Goal: Transaction & Acquisition: Download file/media

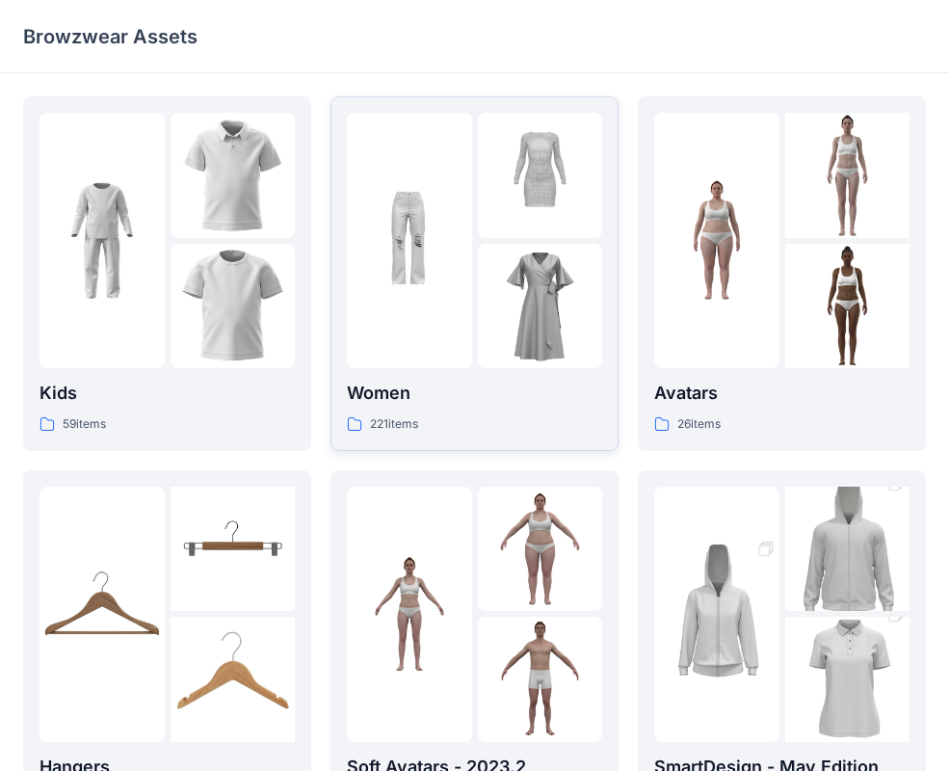
click at [426, 327] on div at bounding box center [409, 240] width 125 height 255
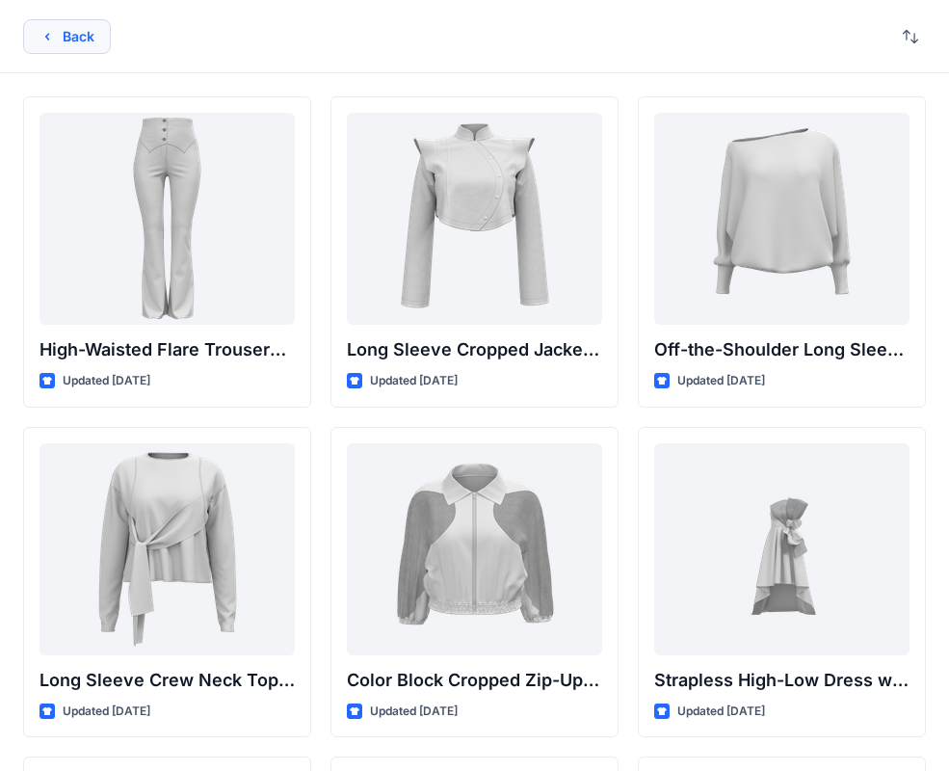
click at [101, 29] on button "Back" at bounding box center [67, 36] width 88 height 35
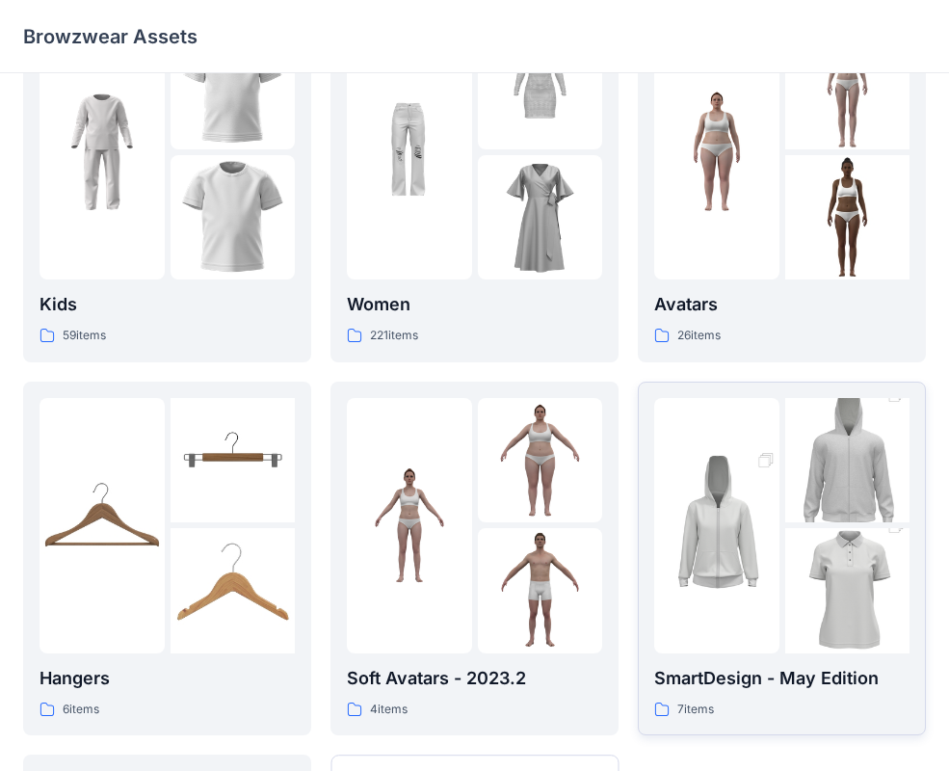
scroll to position [93, 0]
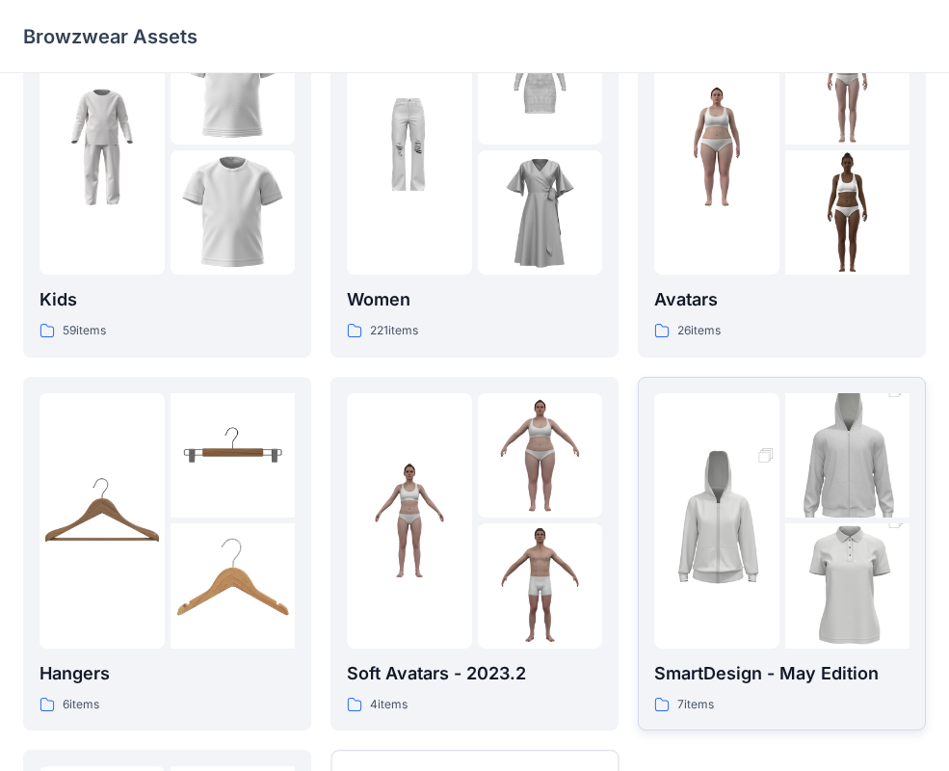
click at [728, 471] on img at bounding box center [716, 520] width 125 height 187
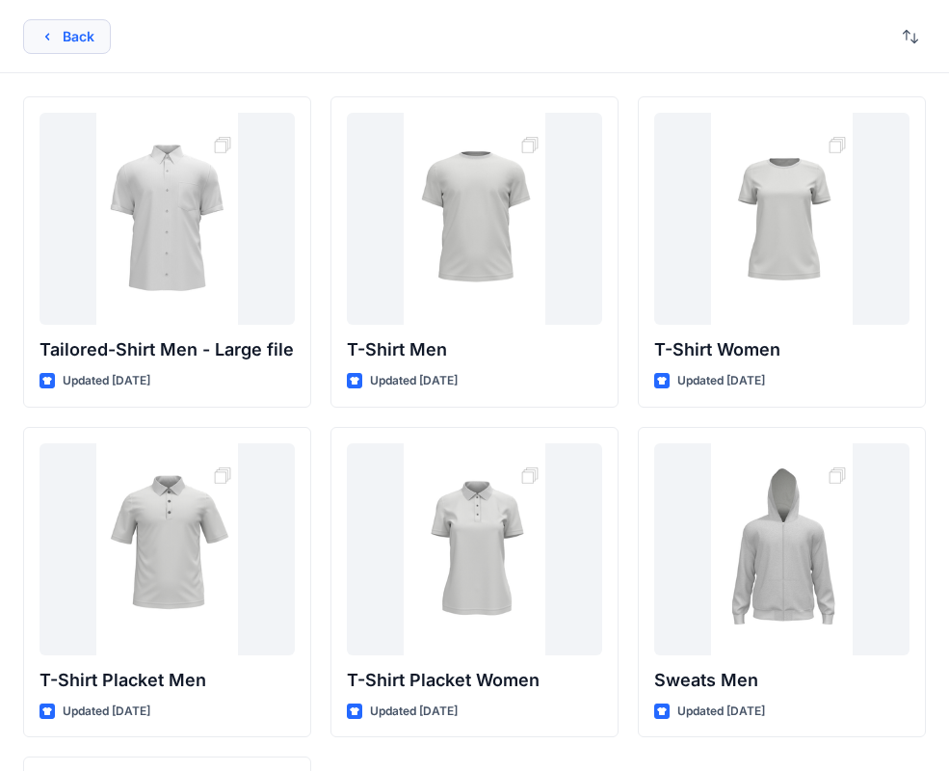
click at [65, 28] on button "Back" at bounding box center [67, 36] width 88 height 35
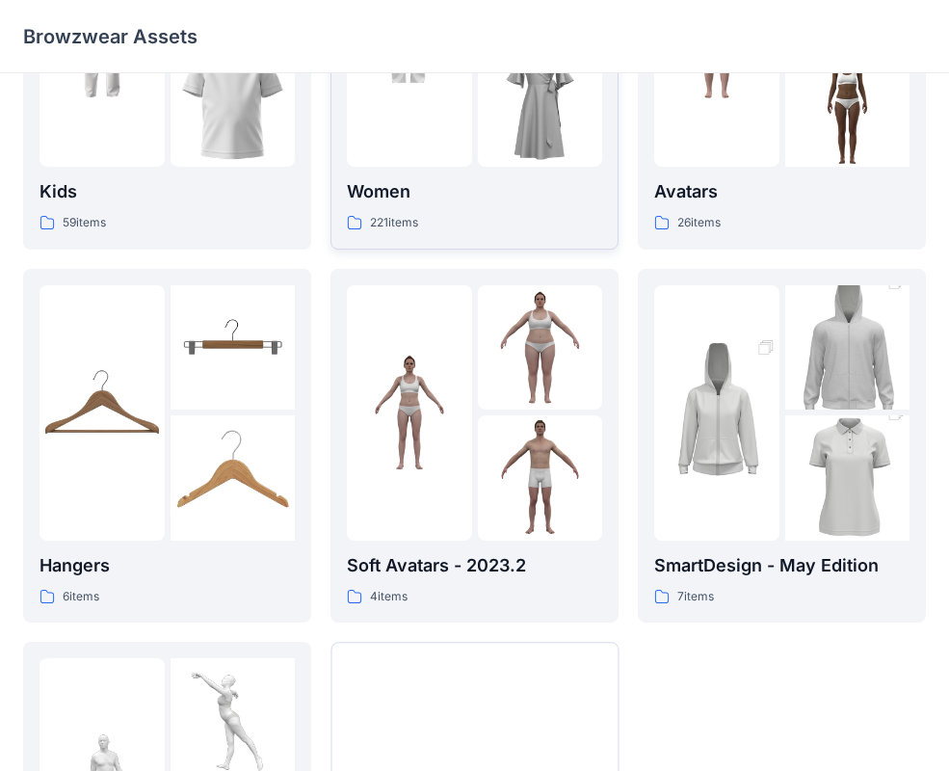
scroll to position [185, 0]
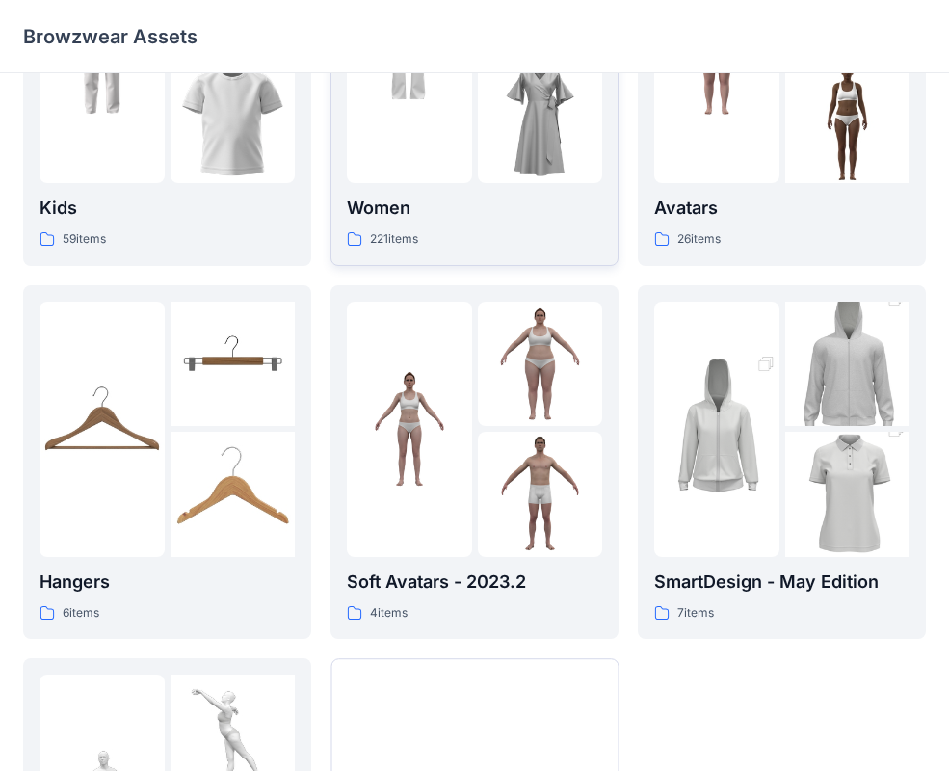
click at [491, 170] on img at bounding box center [540, 121] width 125 height 125
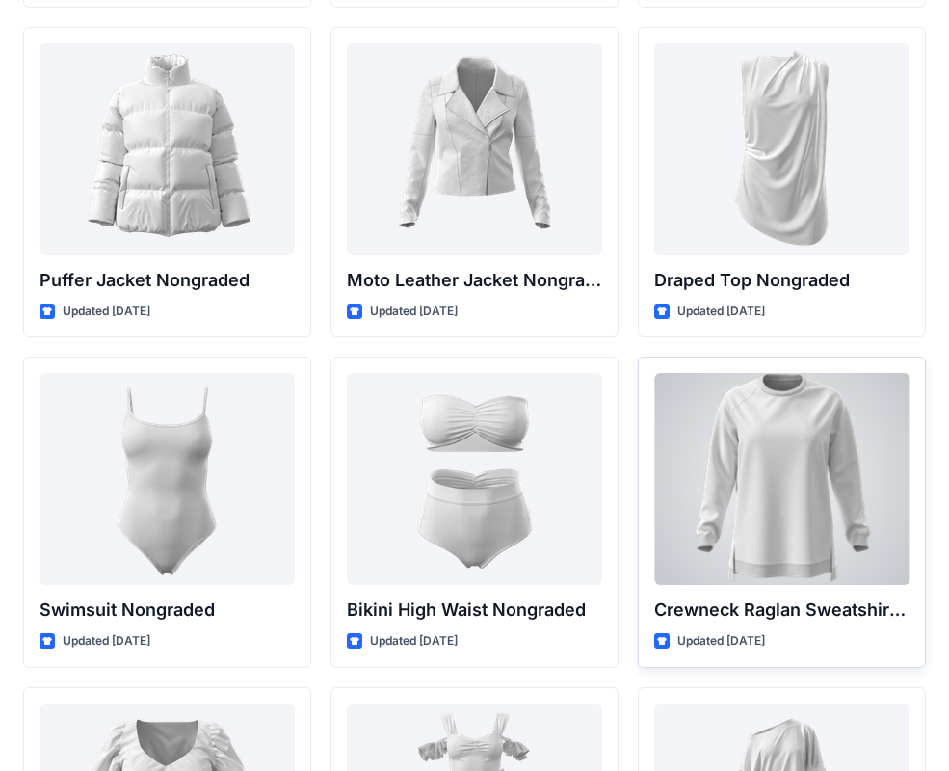
scroll to position [18547, 0]
click at [794, 468] on div at bounding box center [781, 479] width 255 height 212
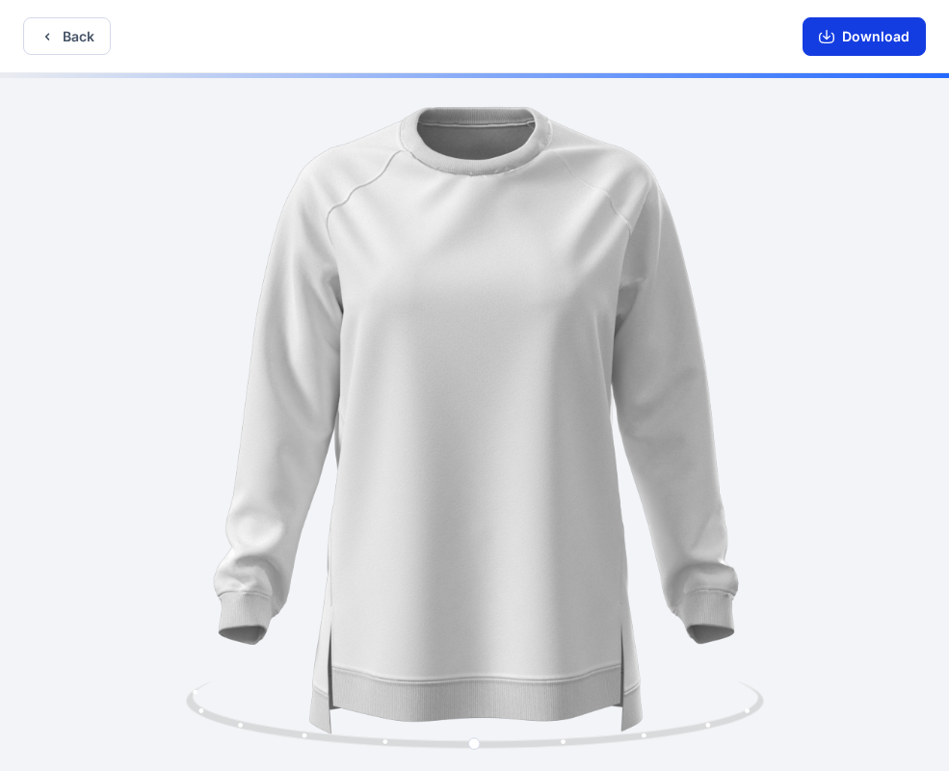
click at [854, 27] on button "Download" at bounding box center [863, 36] width 123 height 39
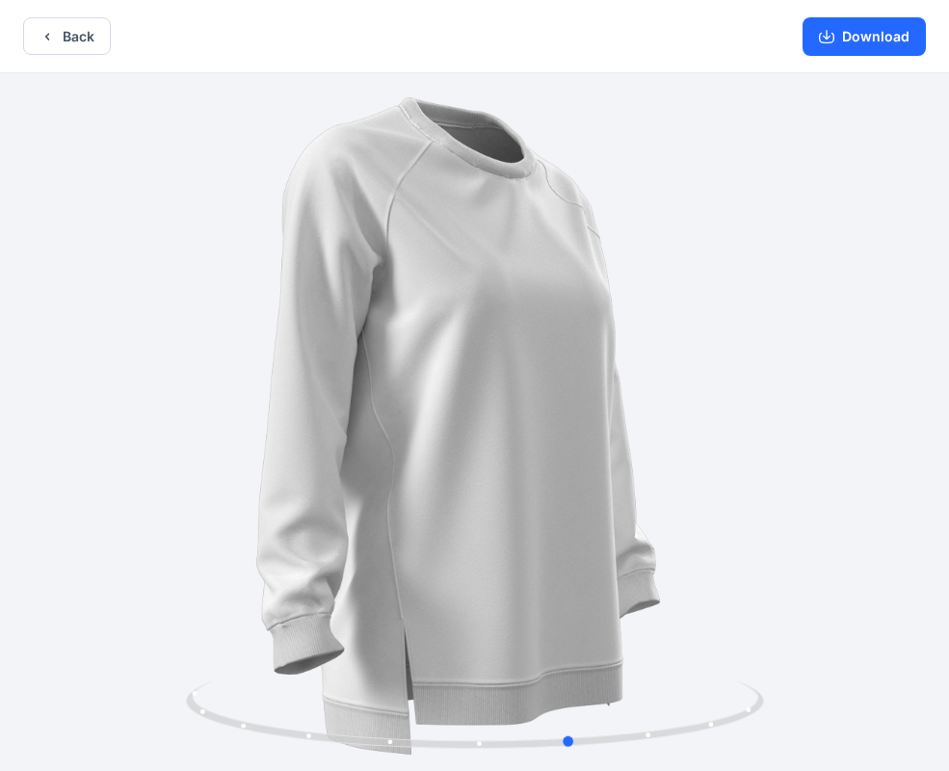
drag, startPoint x: 830, startPoint y: 631, endPoint x: 885, endPoint y: 632, distance: 54.9
click at [900, 626] on div at bounding box center [474, 423] width 949 height 701
drag, startPoint x: 807, startPoint y: 633, endPoint x: 890, endPoint y: 521, distance: 139.1
click at [890, 521] on div at bounding box center [474, 423] width 949 height 701
click at [80, 33] on button "Back" at bounding box center [67, 36] width 88 height 38
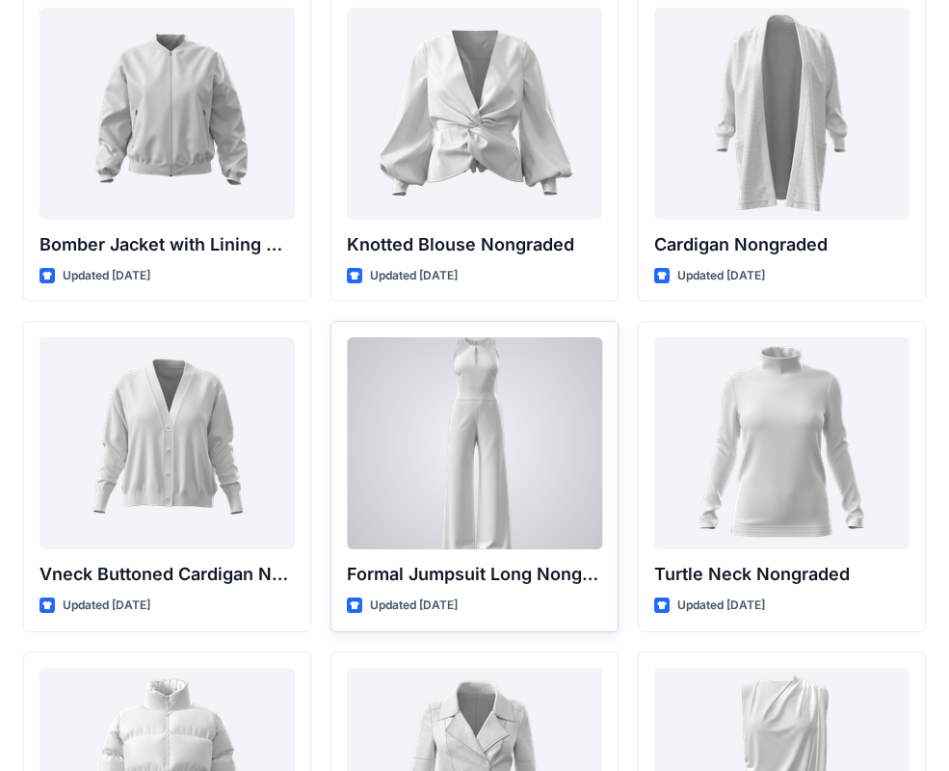
scroll to position [17914, 0]
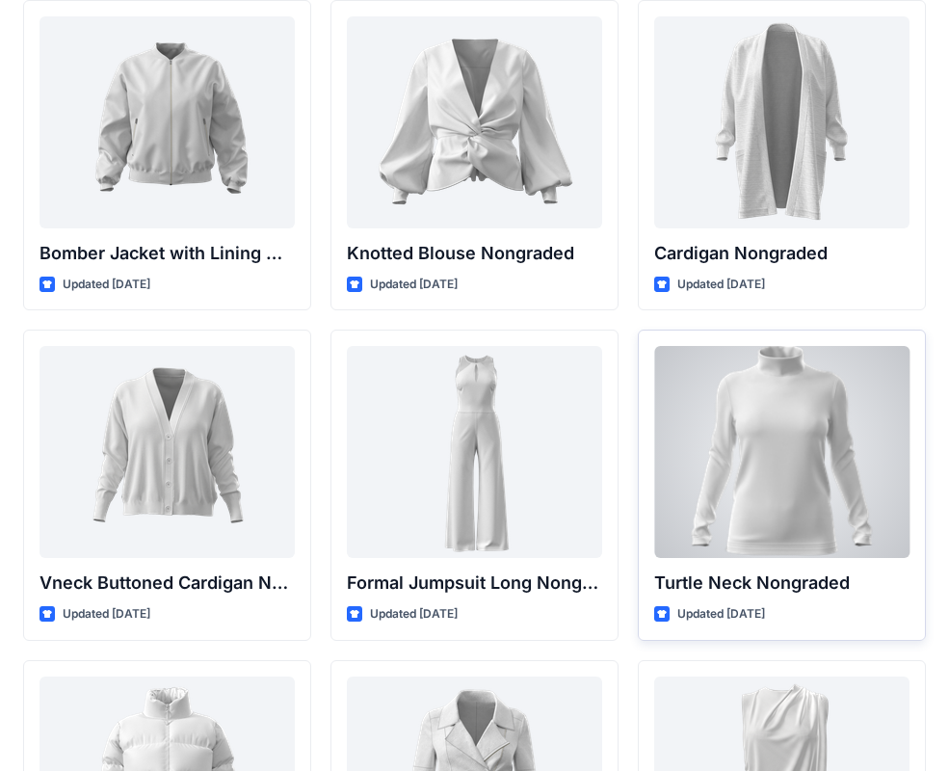
click at [715, 460] on div at bounding box center [781, 452] width 255 height 212
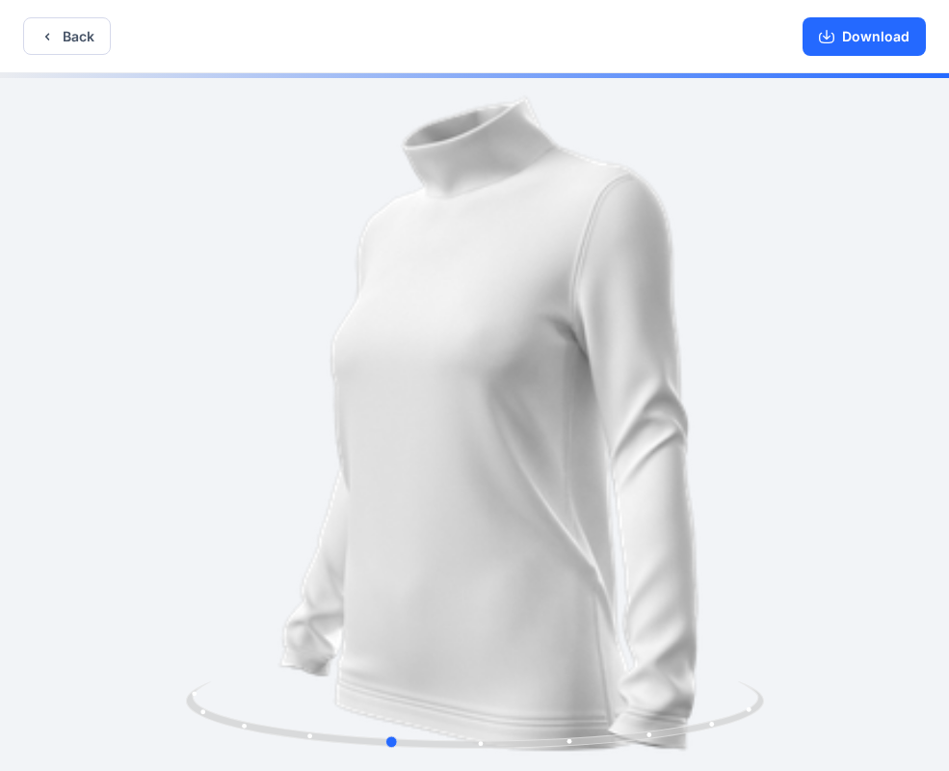
drag, startPoint x: 803, startPoint y: 402, endPoint x: 666, endPoint y: 458, distance: 148.6
click at [667, 458] on div at bounding box center [474, 423] width 949 height 701
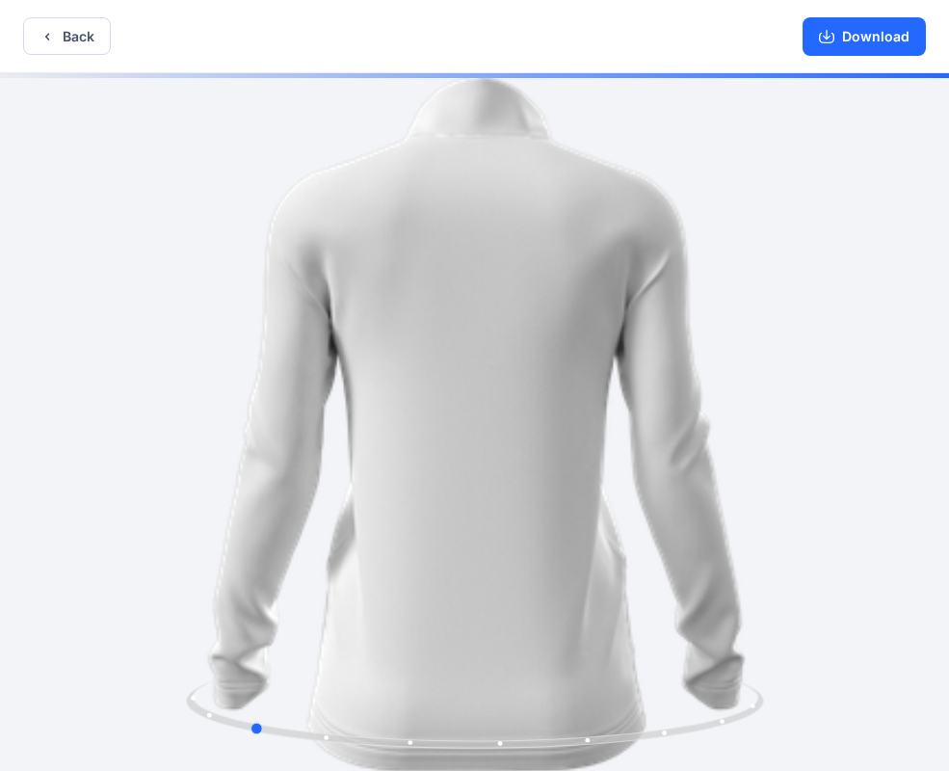
drag, startPoint x: 667, startPoint y: 454, endPoint x: 625, endPoint y: 453, distance: 41.4
click at [625, 453] on div at bounding box center [474, 423] width 949 height 701
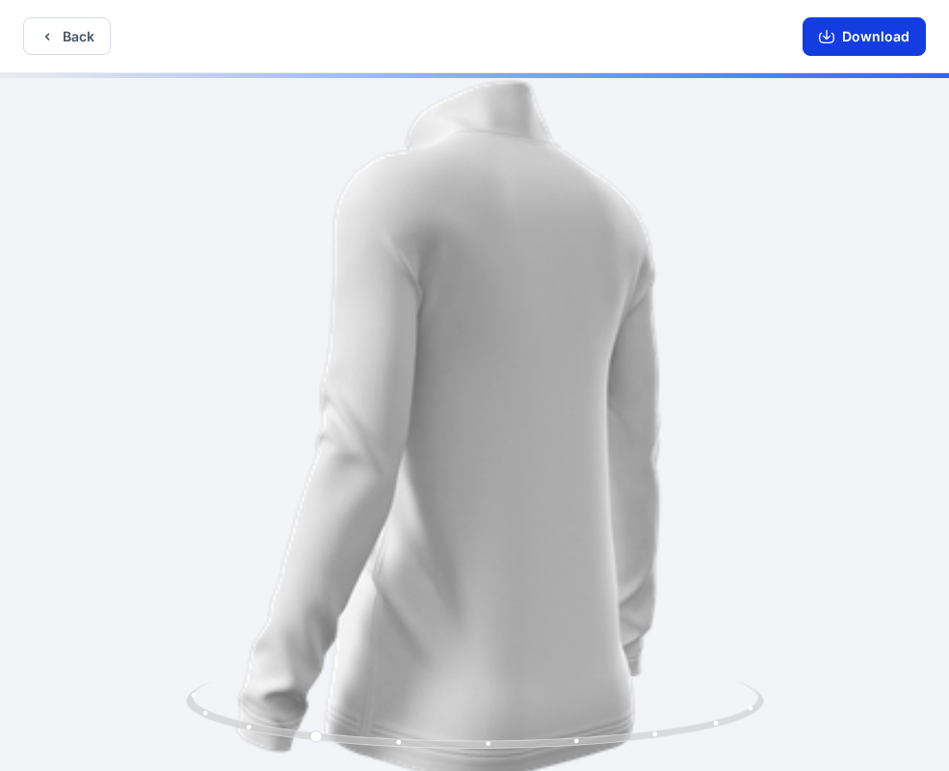
click at [851, 32] on button "Download" at bounding box center [863, 36] width 123 height 39
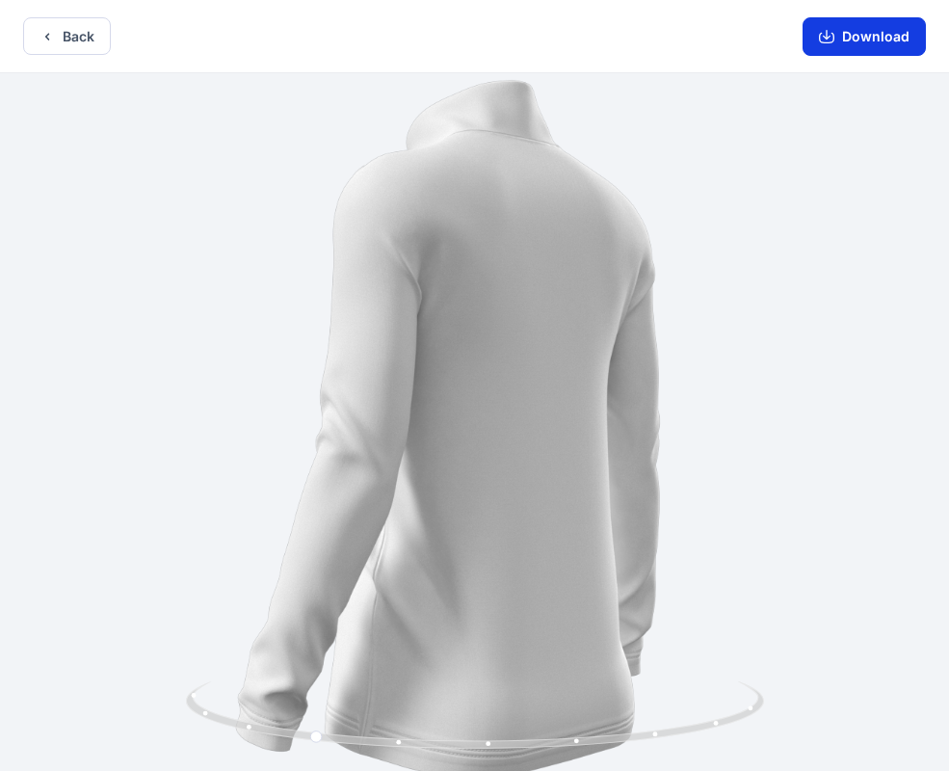
click at [846, 39] on button "Download" at bounding box center [863, 36] width 123 height 39
